Goal: Task Accomplishment & Management: Manage account settings

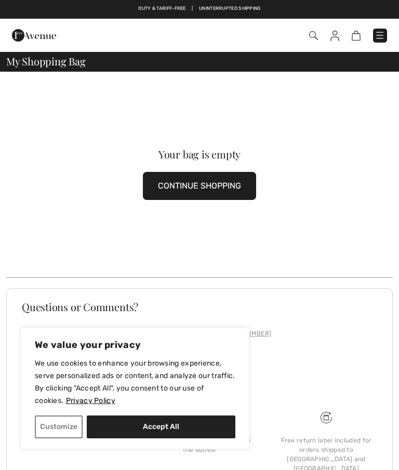
click at [337, 37] on img at bounding box center [334, 36] width 9 height 10
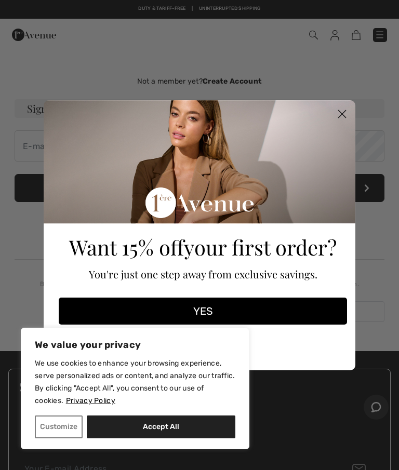
click at [344, 118] on circle "Close dialog" at bounding box center [342, 113] width 17 height 17
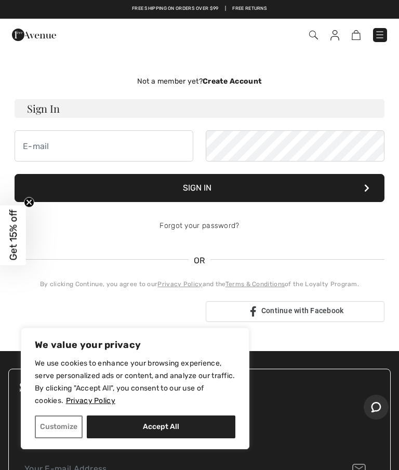
click at [339, 34] on img at bounding box center [334, 35] width 9 height 10
click at [62, 423] on button "Customize" at bounding box center [59, 427] width 48 height 23
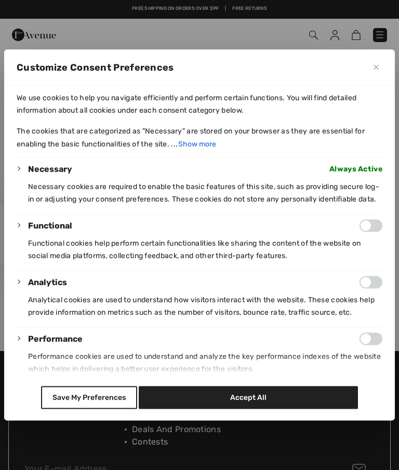
click at [105, 409] on button "Save My Preferences" at bounding box center [89, 398] width 96 height 23
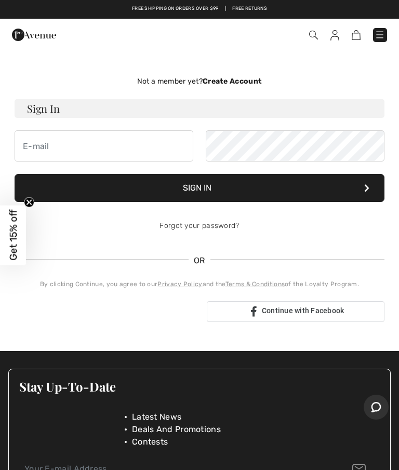
click at [136, 312] on div "Sign in with Google. Opens in new tab" at bounding box center [105, 311] width 180 height 23
click at [68, 144] on input "email" at bounding box center [104, 145] width 179 height 31
type input "tinaatherton183@gmail.com"
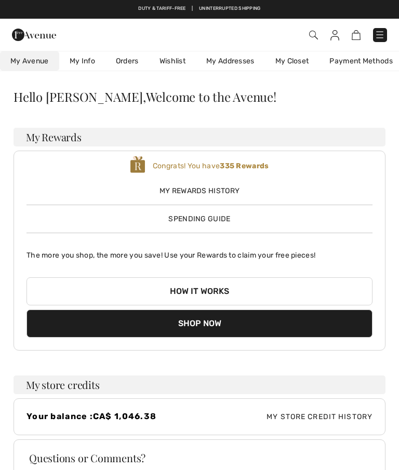
scroll to position [16, 0]
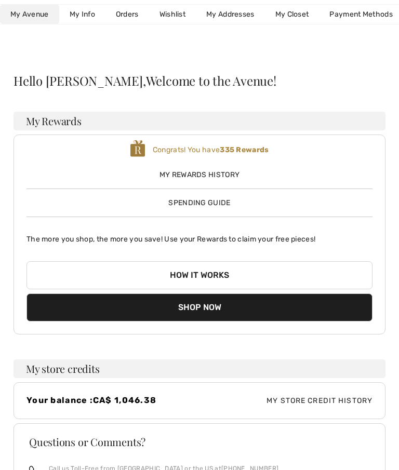
click at [209, 311] on button "Shop Now" at bounding box center [199, 308] width 346 height 28
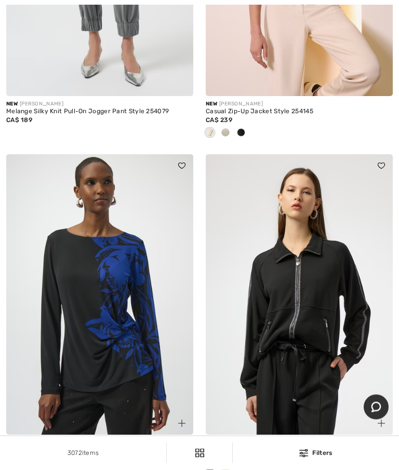
scroll to position [314, 0]
